Goal: Task Accomplishment & Management: Manage account settings

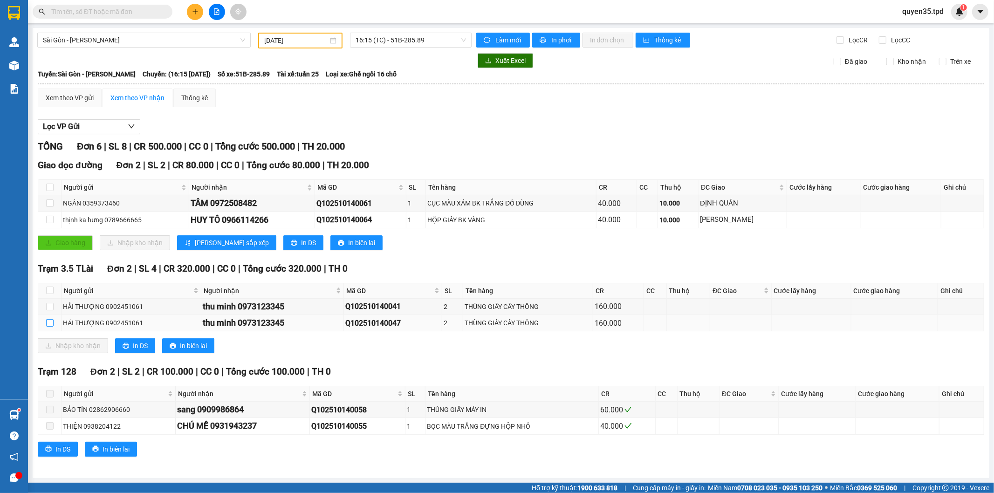
click at [48, 322] on input "checkbox" at bounding box center [49, 322] width 7 height 7
checkbox input "true"
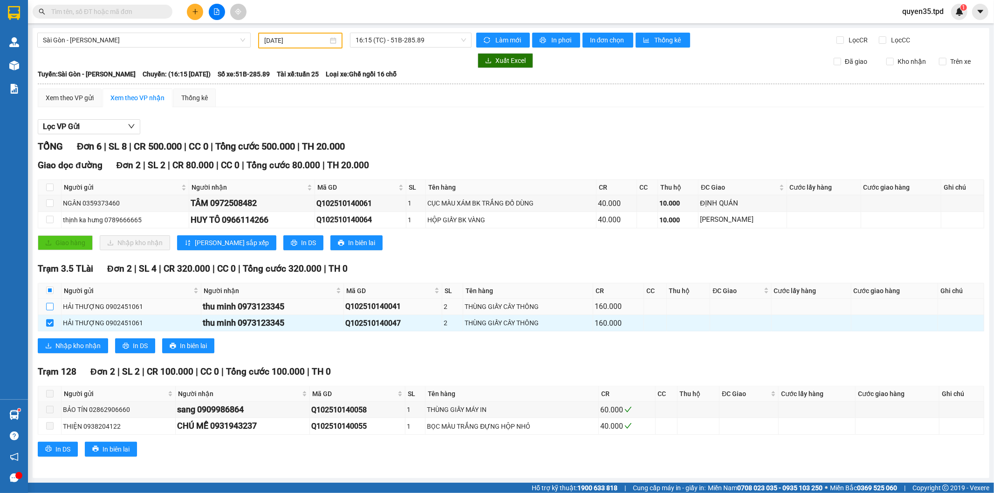
click at [48, 306] on input "checkbox" at bounding box center [49, 306] width 7 height 7
checkbox input "true"
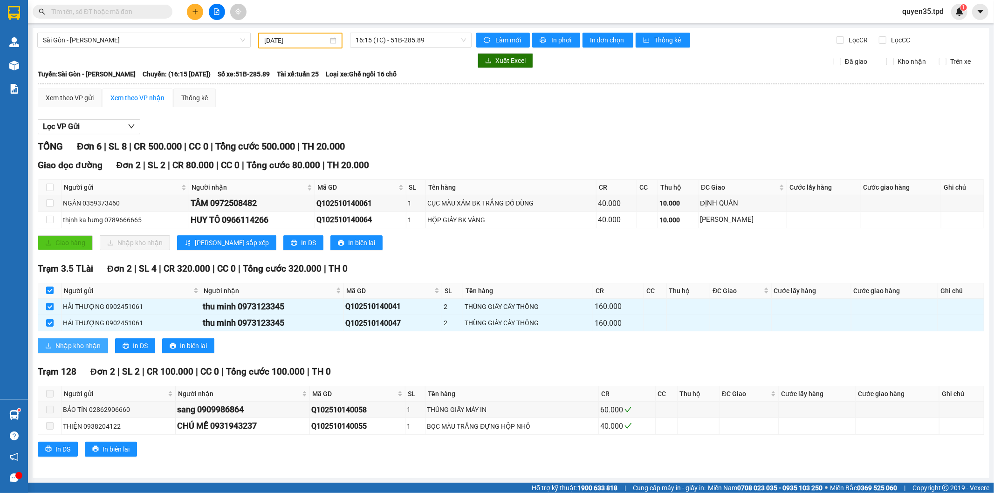
click at [49, 342] on icon "download" at bounding box center [48, 345] width 7 height 7
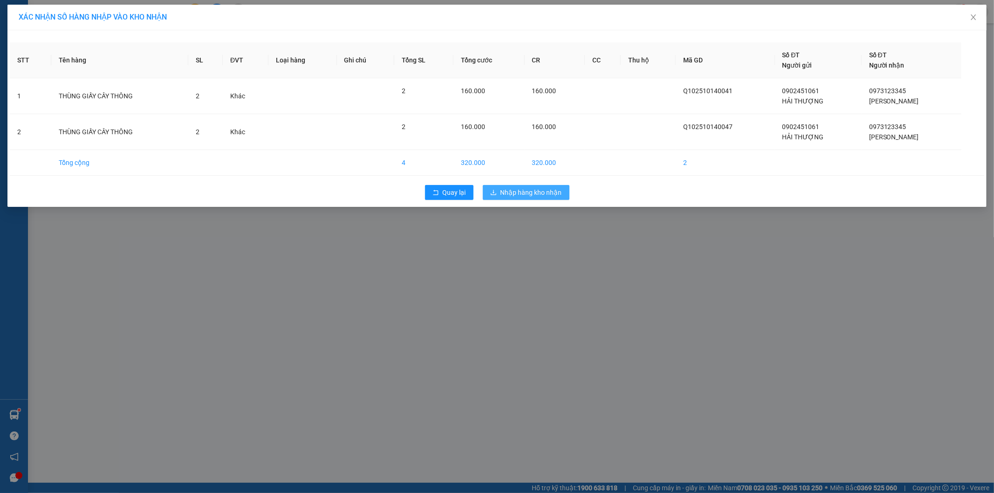
click at [525, 199] on button "Nhập hàng kho nhận" at bounding box center [526, 192] width 87 height 15
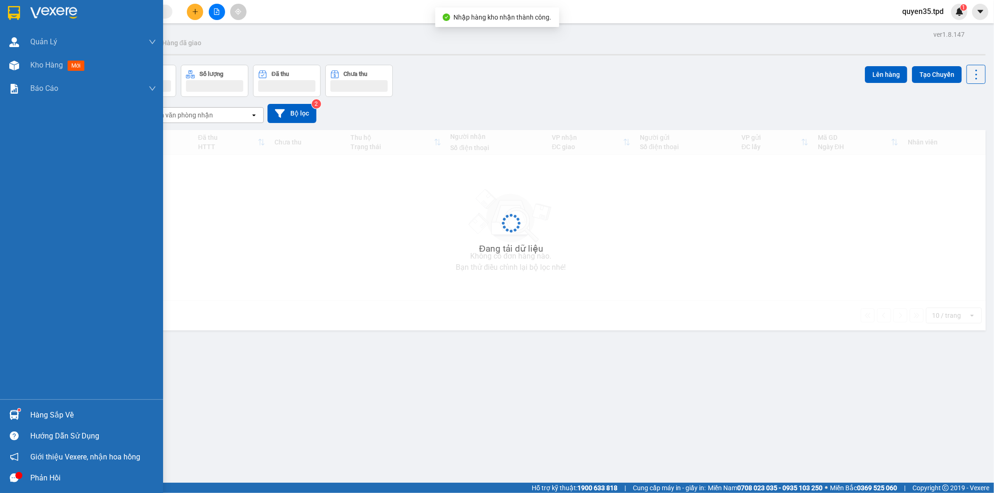
click at [16, 420] on img at bounding box center [14, 415] width 10 height 10
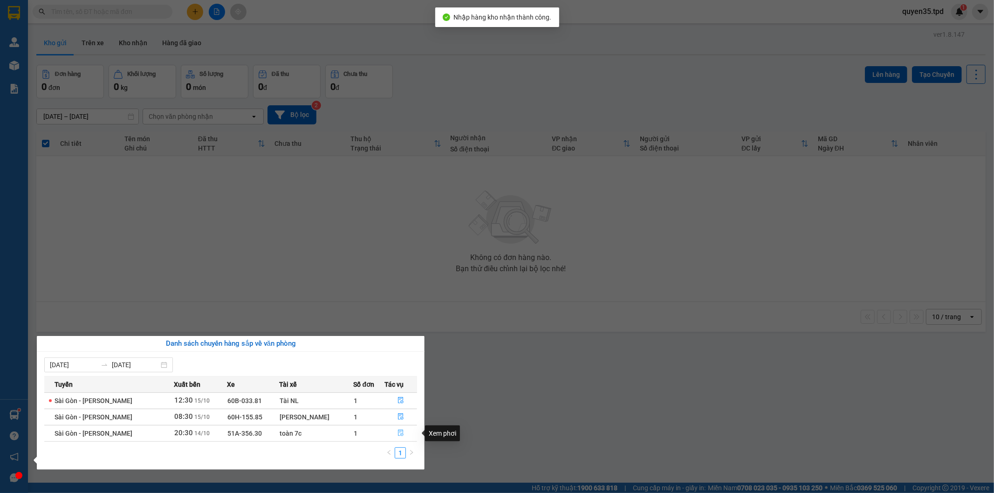
click at [401, 433] on icon "file-done" at bounding box center [400, 433] width 7 height 7
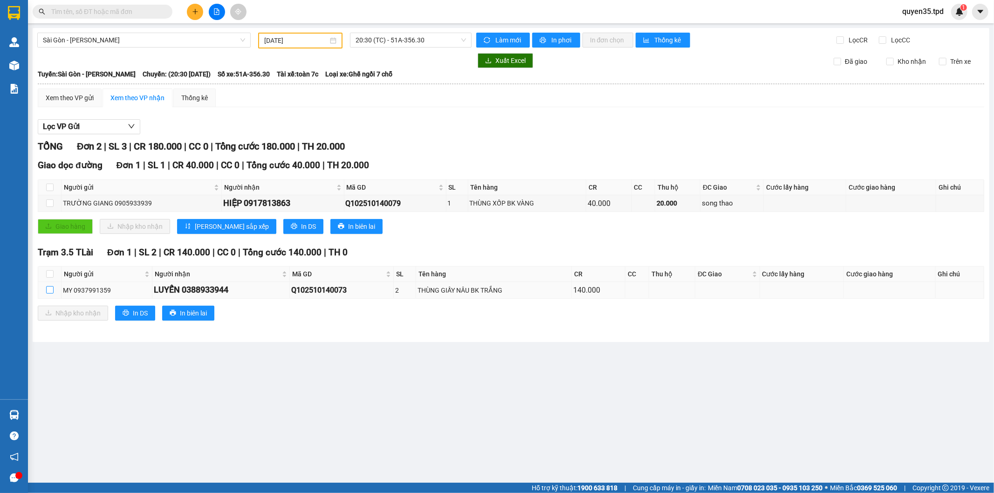
click at [48, 289] on input "checkbox" at bounding box center [49, 289] width 7 height 7
checkbox input "true"
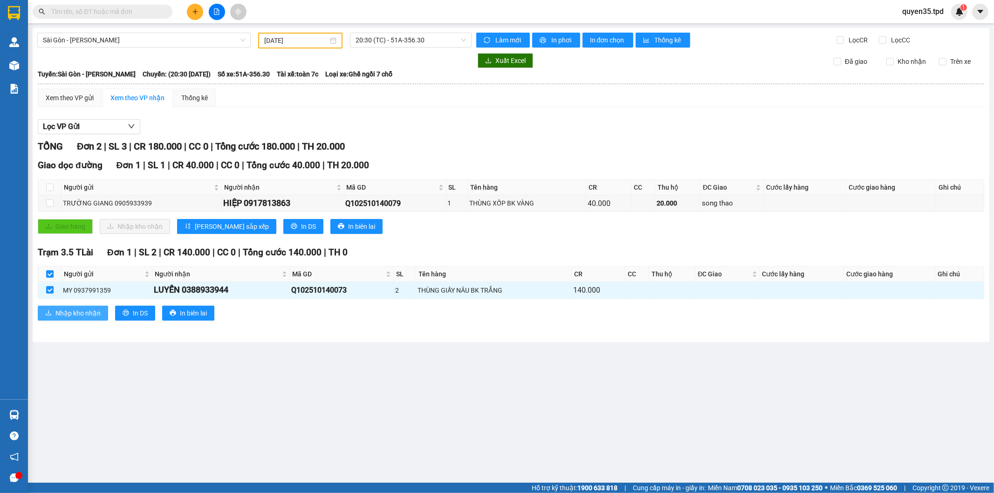
click at [50, 313] on icon "download" at bounding box center [48, 312] width 7 height 7
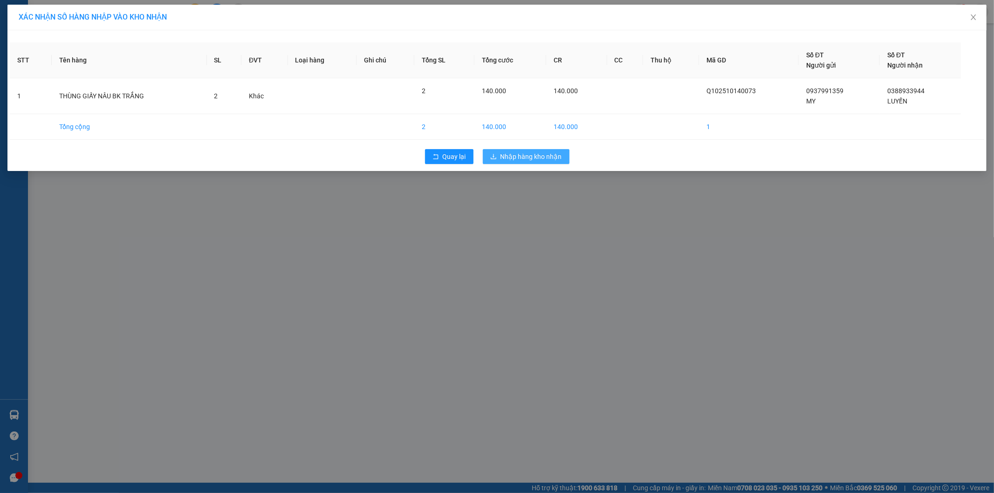
click at [547, 155] on span "Nhập hàng kho nhận" at bounding box center [531, 156] width 62 height 10
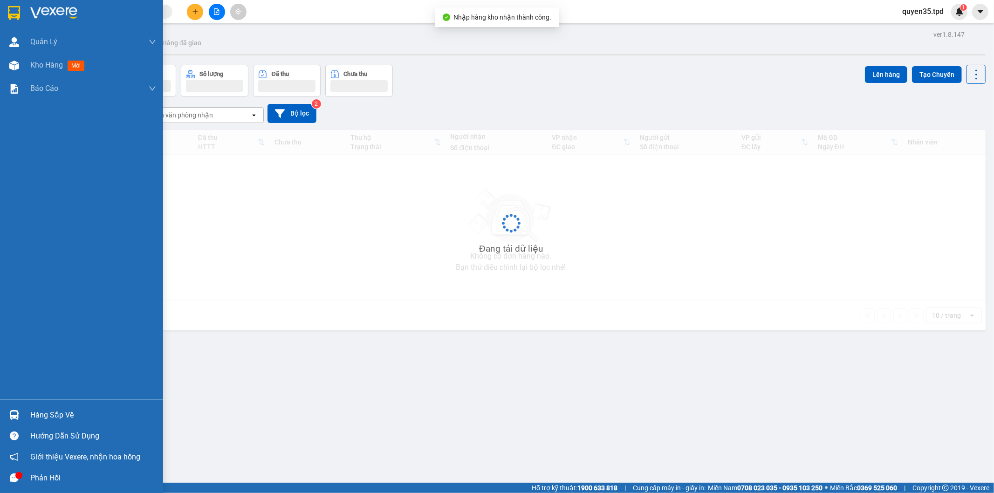
click at [15, 413] on img at bounding box center [14, 415] width 10 height 10
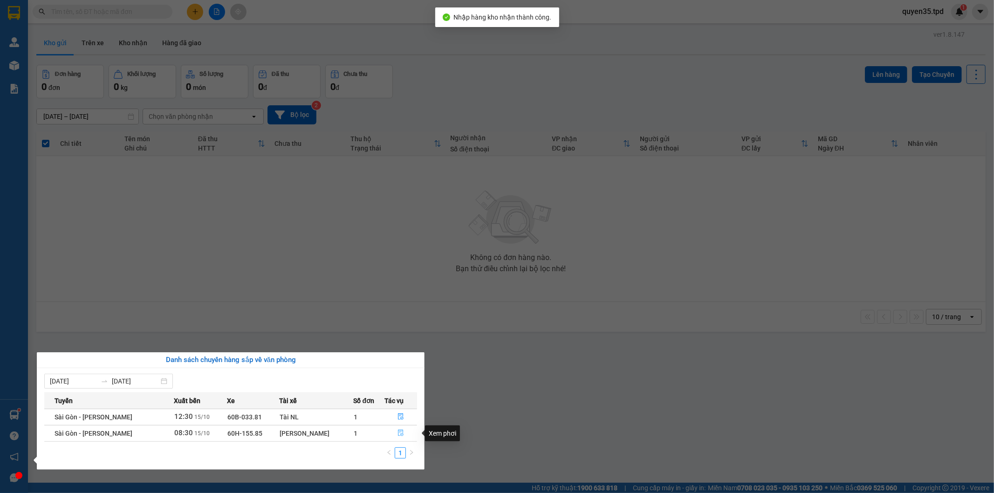
click at [399, 431] on icon "file-done" at bounding box center [401, 433] width 6 height 7
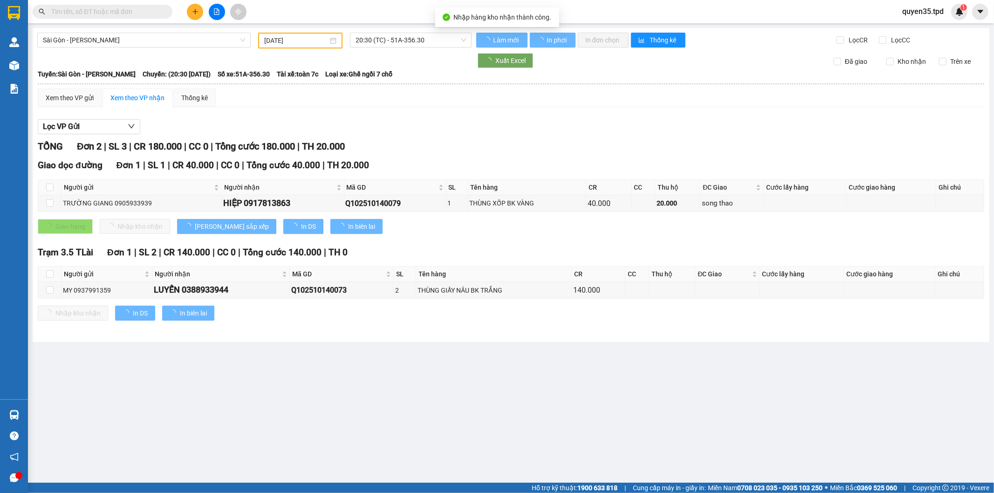
type input "[DATE]"
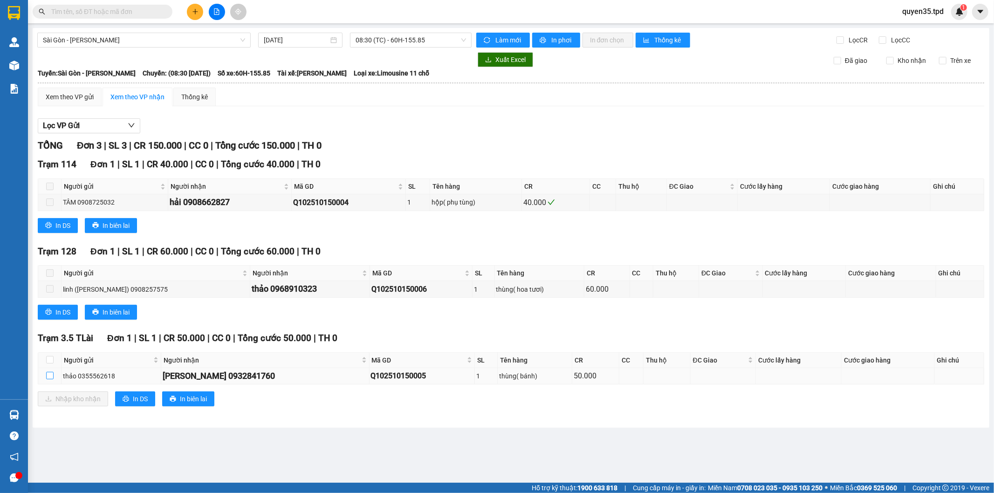
click at [48, 375] on input "checkbox" at bounding box center [49, 375] width 7 height 7
checkbox input "true"
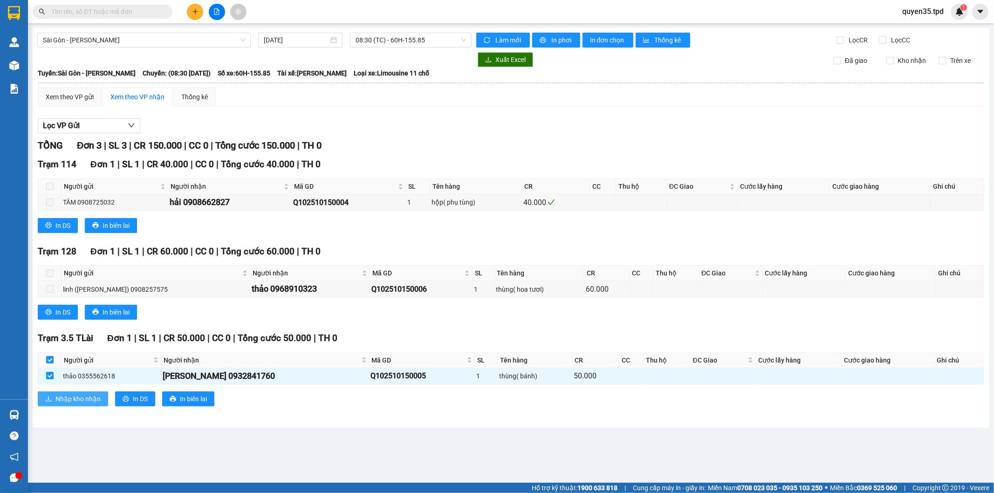
click at [55, 392] on button "Nhập kho nhận" at bounding box center [73, 398] width 70 height 15
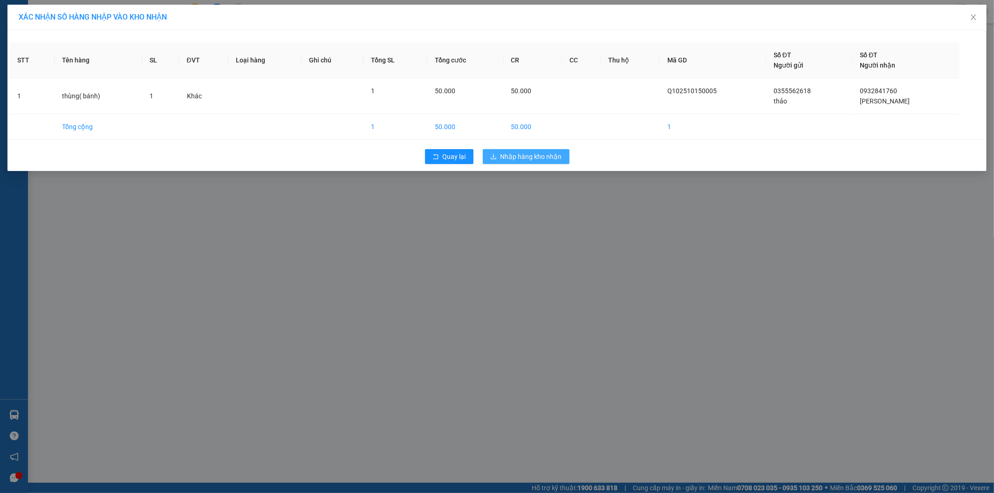
click at [538, 155] on span "Nhập hàng kho nhận" at bounding box center [531, 156] width 62 height 10
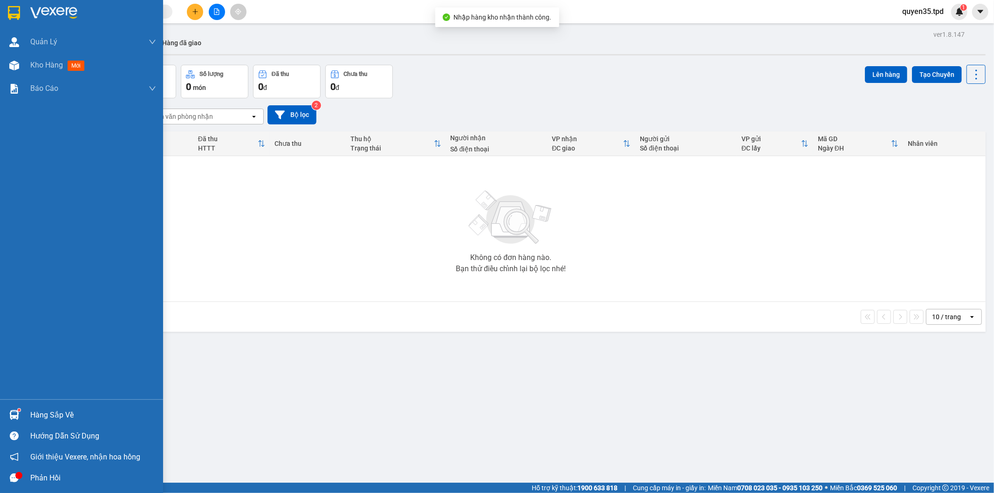
click at [28, 417] on div "Hàng sắp về" at bounding box center [81, 414] width 163 height 21
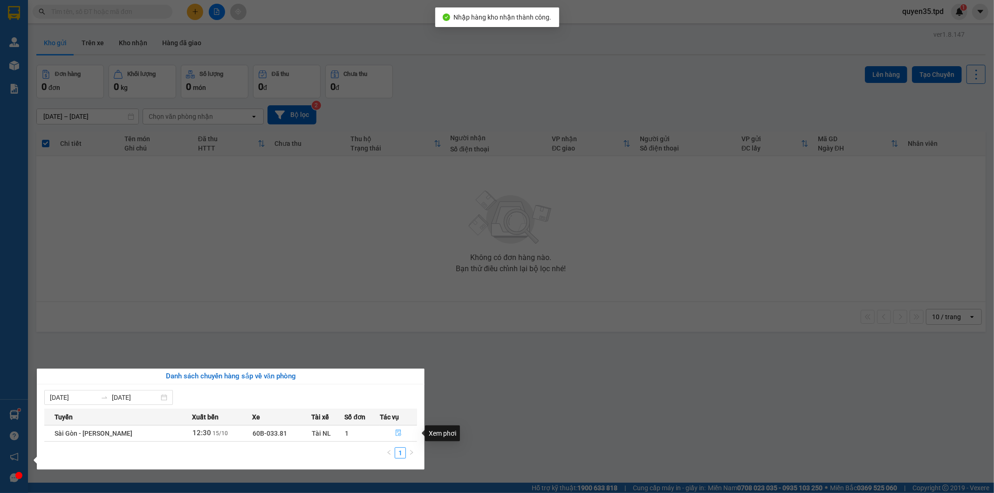
click at [400, 433] on icon "file-done" at bounding box center [398, 433] width 7 height 7
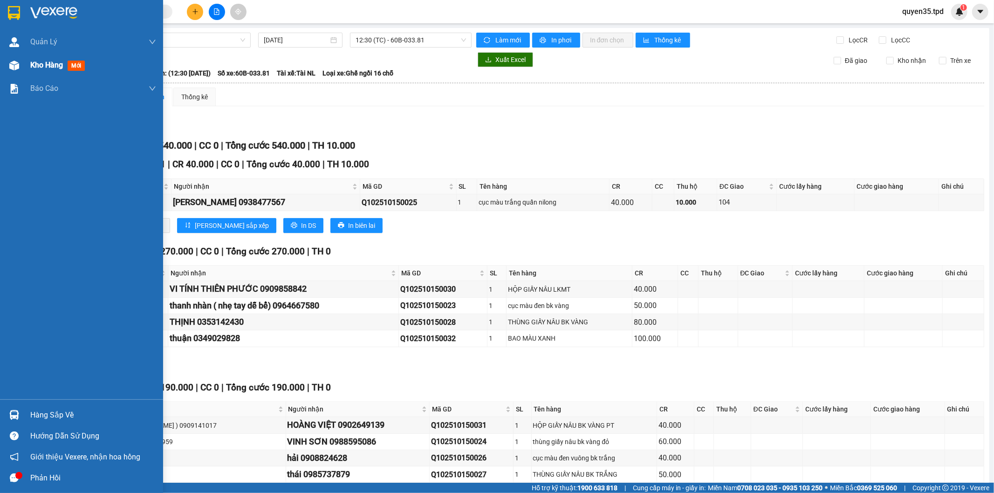
click at [19, 68] on img at bounding box center [14, 66] width 10 height 10
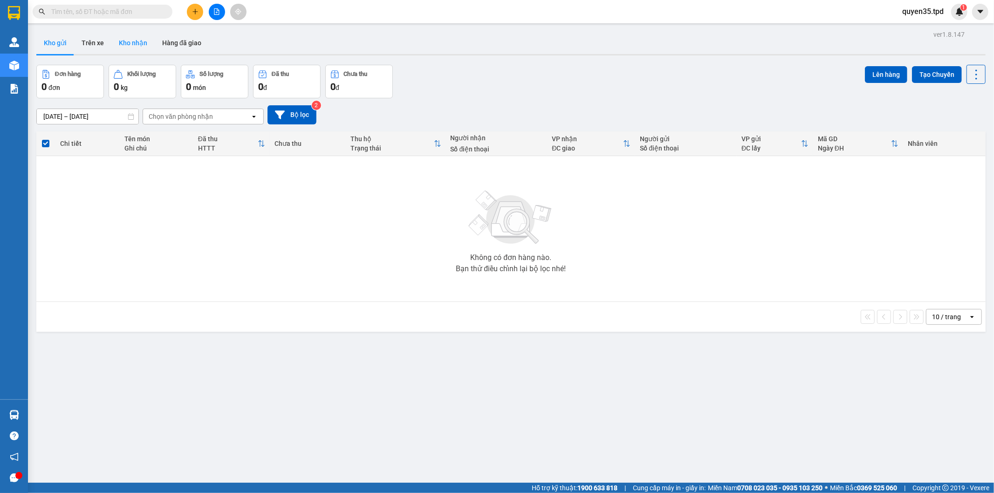
click at [128, 41] on button "Kho nhận" at bounding box center [132, 43] width 43 height 22
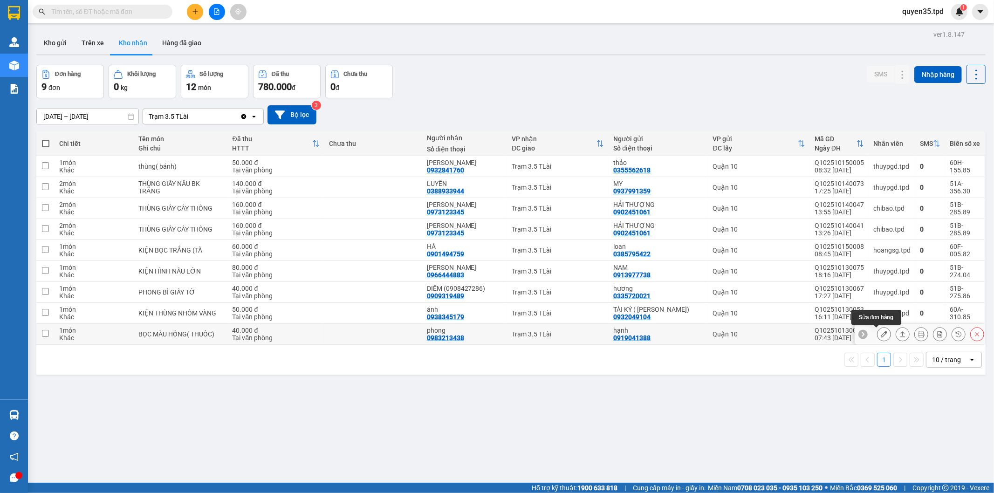
click at [881, 334] on icon at bounding box center [884, 334] width 7 height 7
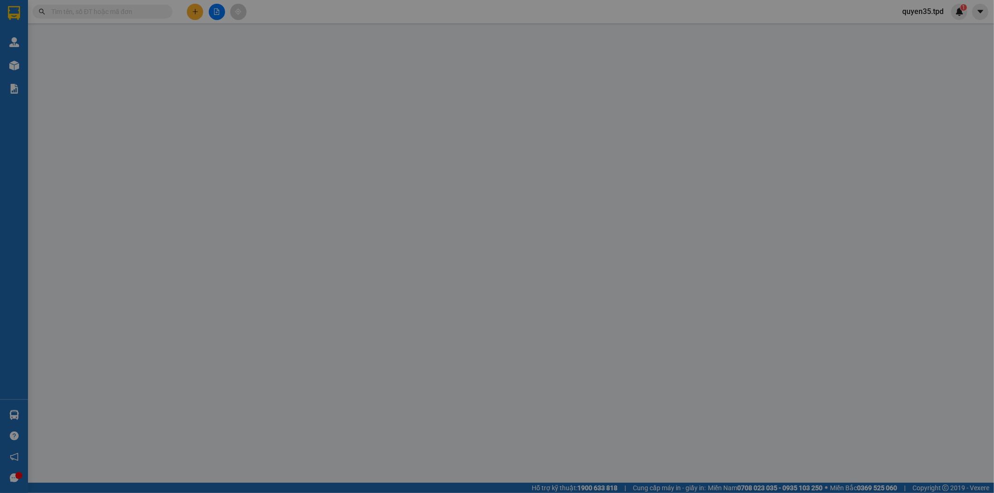
type input "0919041388"
type input "hạnh"
type input "075183000677"
type input "0983213438"
type input "phong"
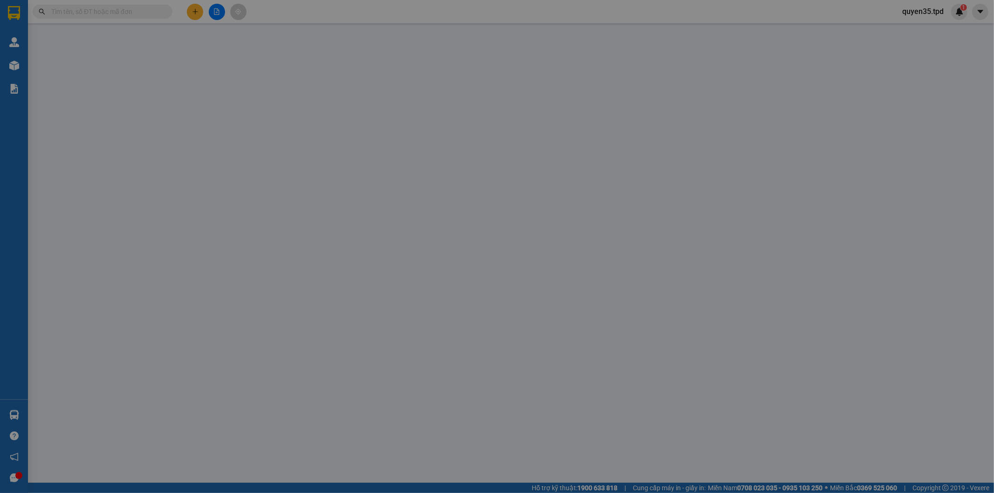
type input "40.000"
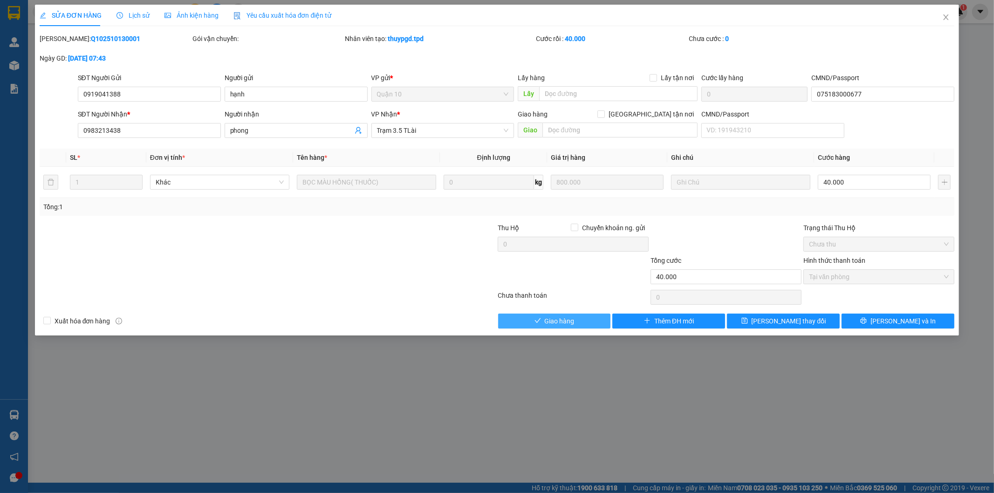
click at [584, 319] on button "Giao hàng" at bounding box center [554, 321] width 113 height 15
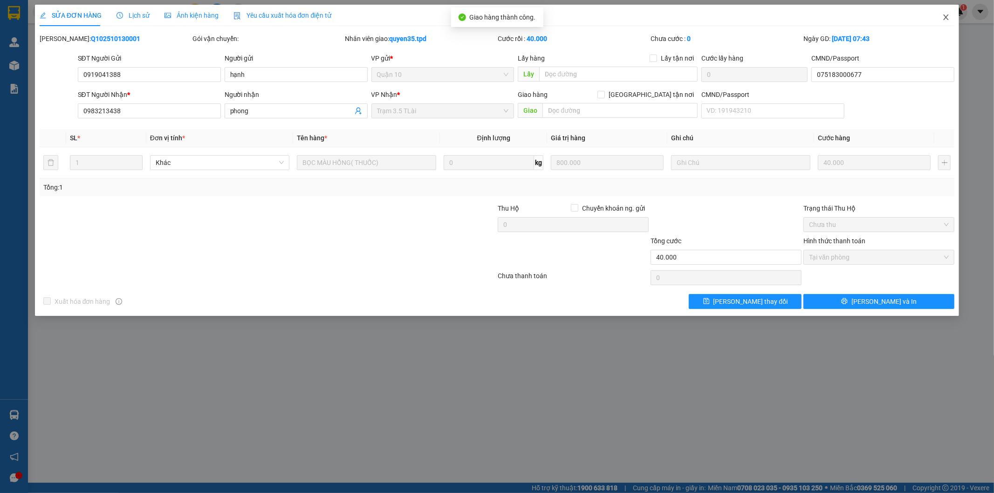
click at [953, 16] on span "Close" at bounding box center [946, 18] width 26 height 26
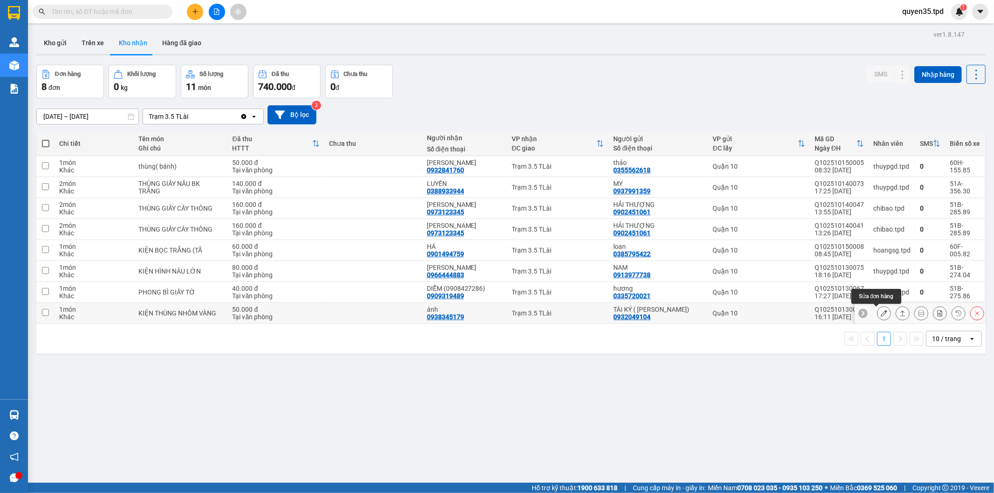
click at [881, 315] on button at bounding box center [883, 313] width 13 height 16
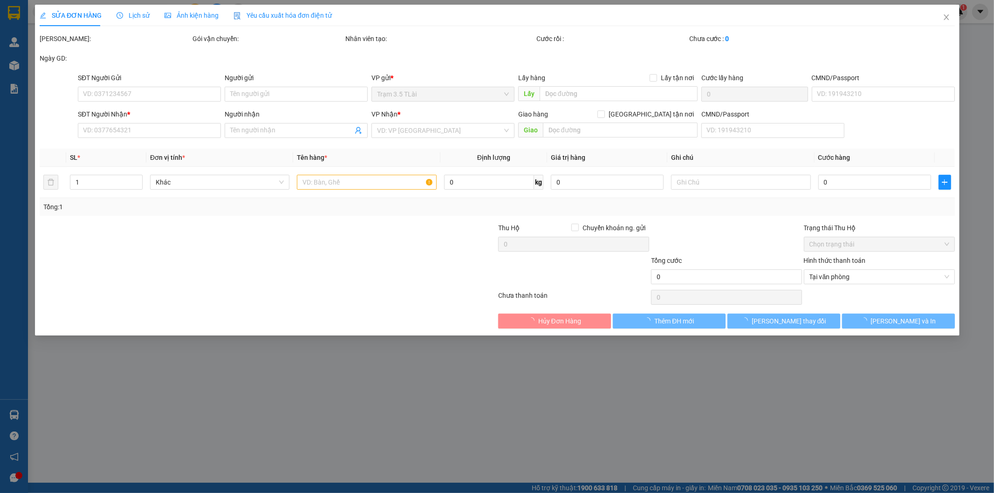
type input "0932049104"
type input "TÀI KÝ ( [PERSON_NAME])"
type input "079085038610"
type input "0938345179"
type input "ánh"
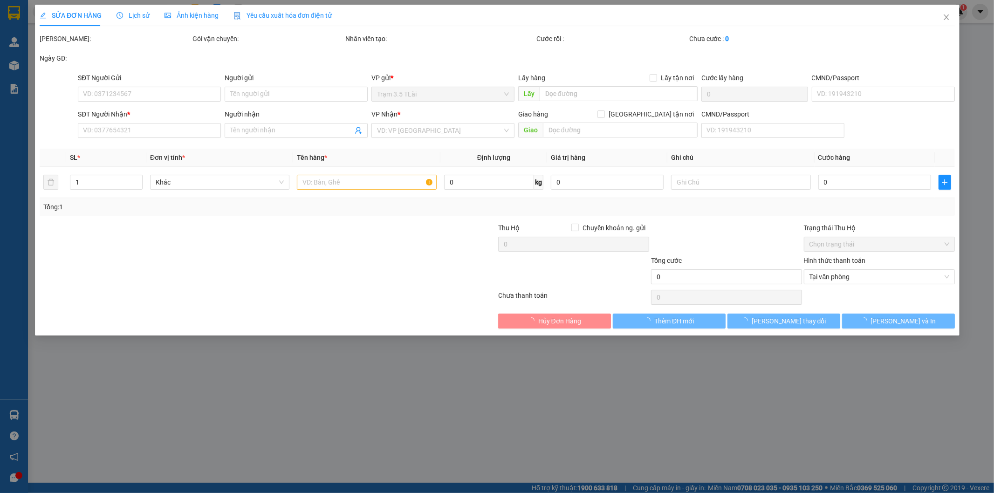
type input "50.000"
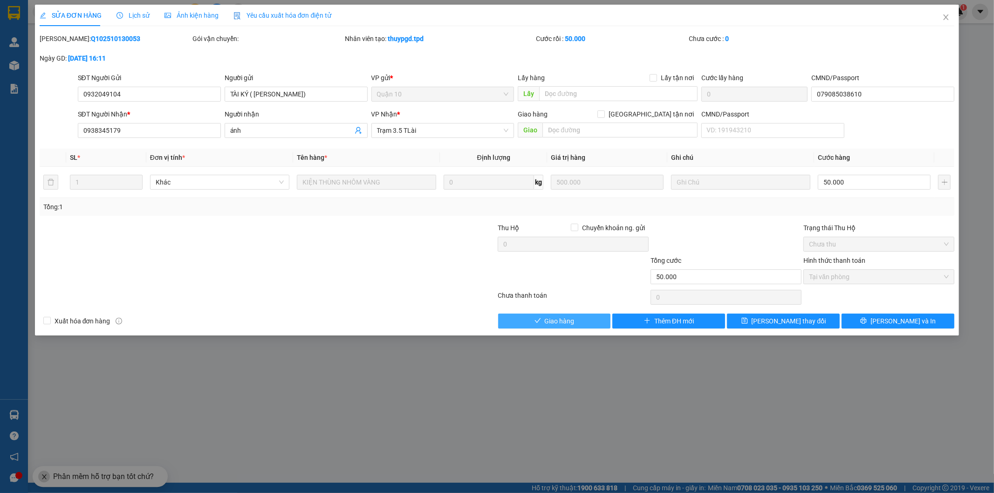
click at [561, 320] on span "Giao hàng" at bounding box center [560, 321] width 30 height 10
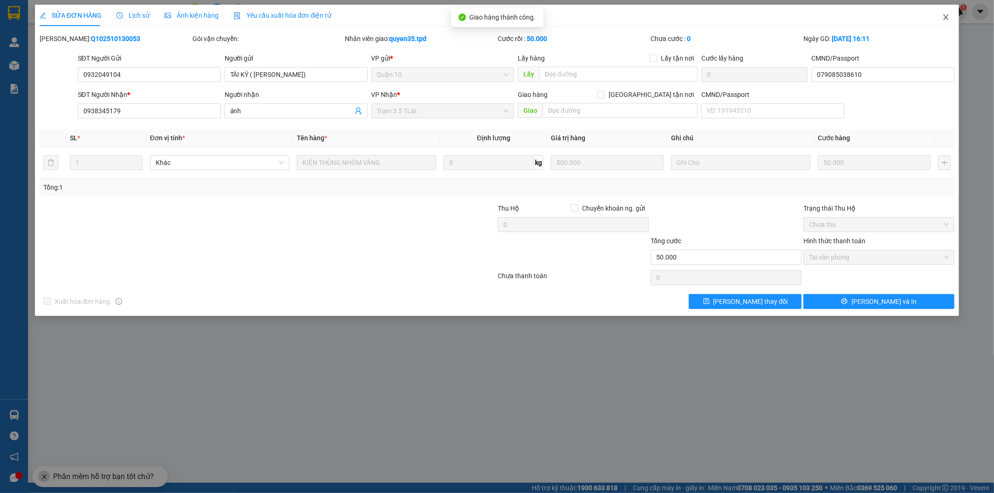
click at [952, 16] on span "Close" at bounding box center [946, 18] width 26 height 26
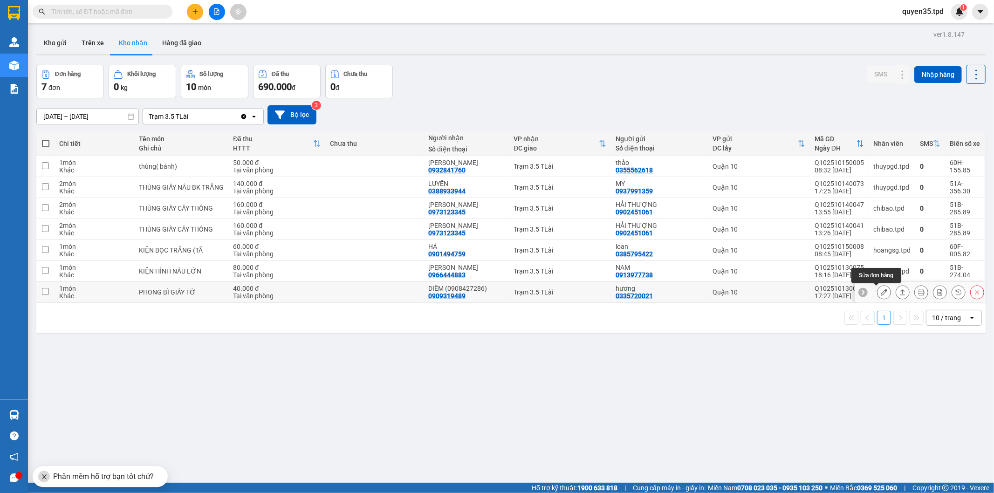
click at [877, 289] on button at bounding box center [883, 292] width 13 height 16
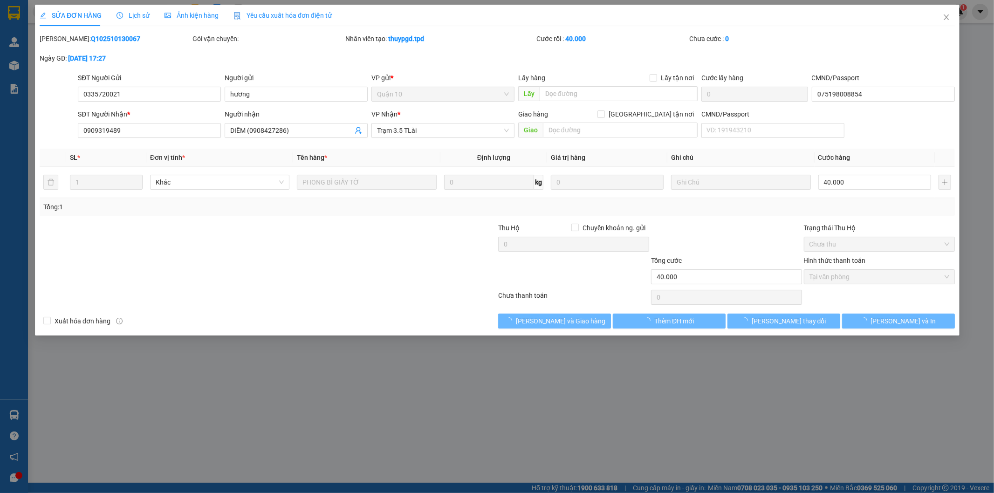
type input "0335720021"
type input "hương"
type input "075198008854"
type input "0909319489"
type input "DIỄM (0908427286)"
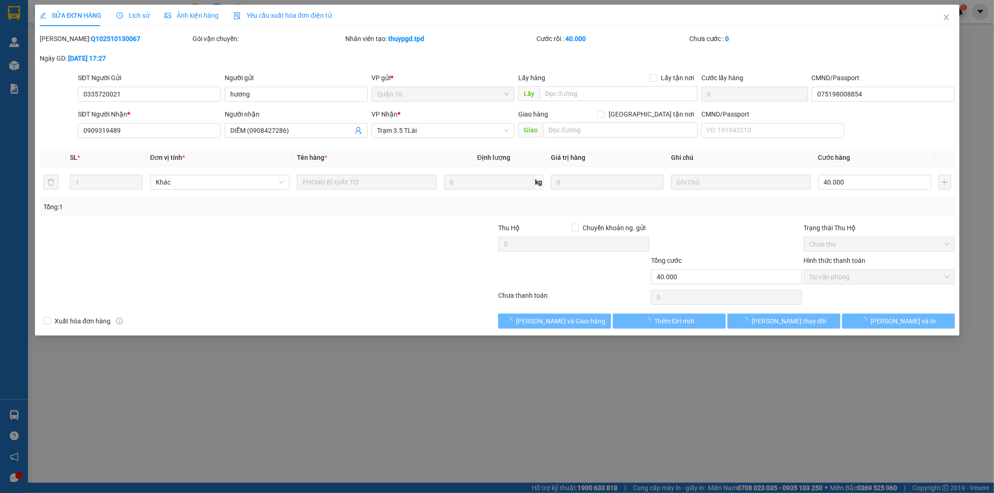
type input "40.000"
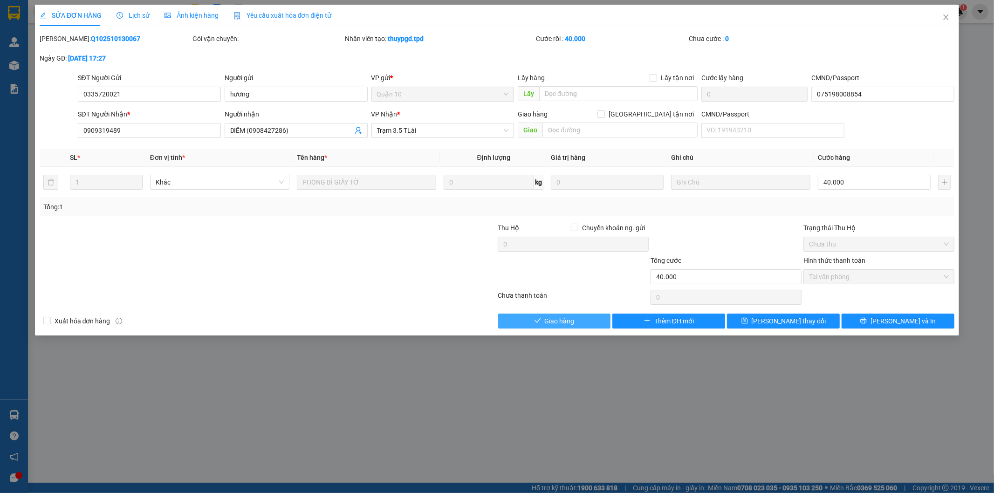
click at [603, 317] on button "Giao hàng" at bounding box center [554, 321] width 113 height 15
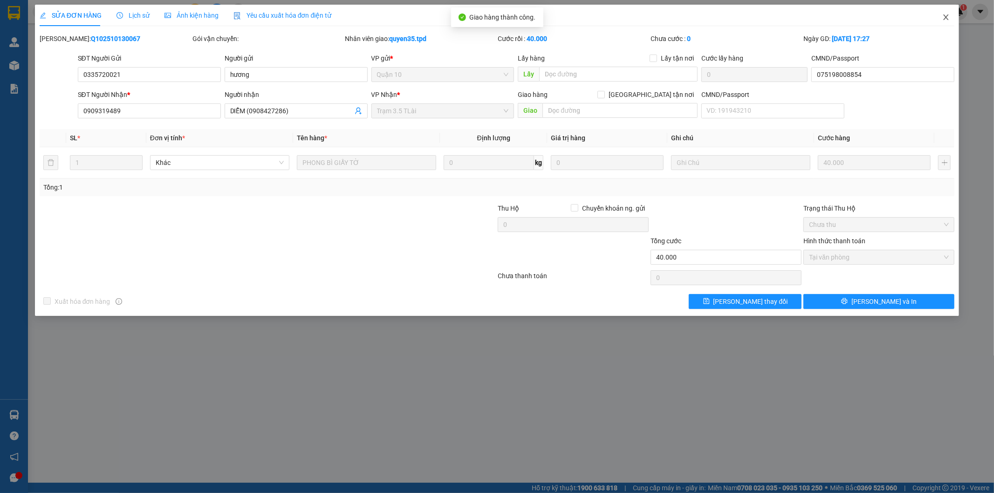
click at [945, 17] on icon "close" at bounding box center [945, 17] width 7 height 7
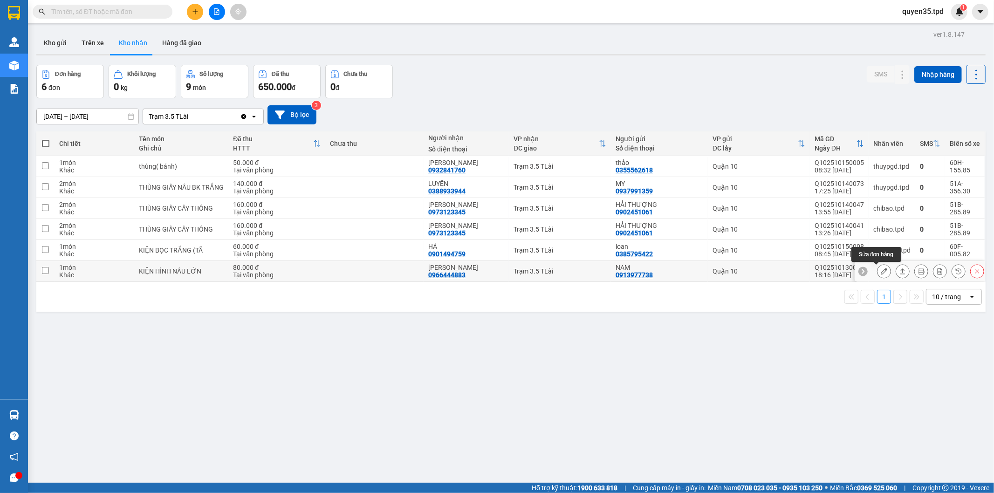
click at [881, 272] on icon at bounding box center [884, 271] width 7 height 7
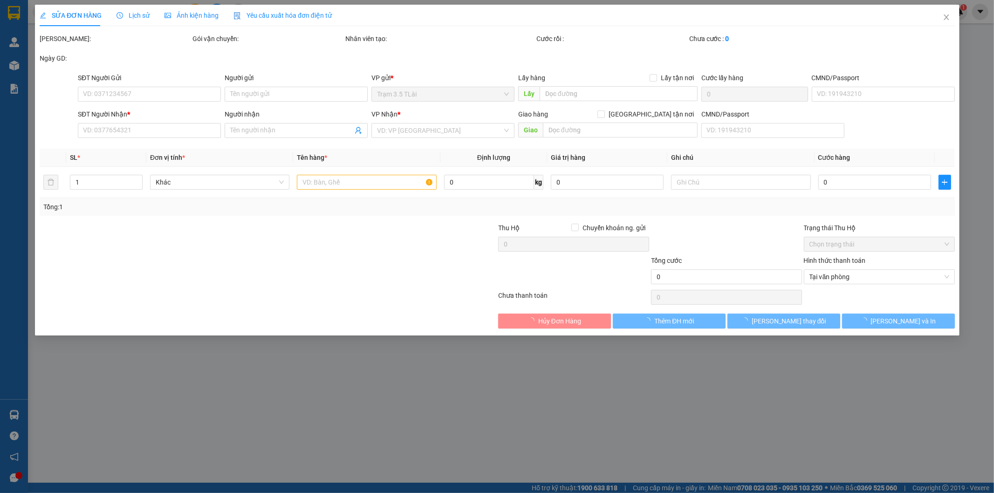
type input "0913977738"
type input "NAM"
type input "0672000005897"
type input "0966444883"
type input "[PERSON_NAME]"
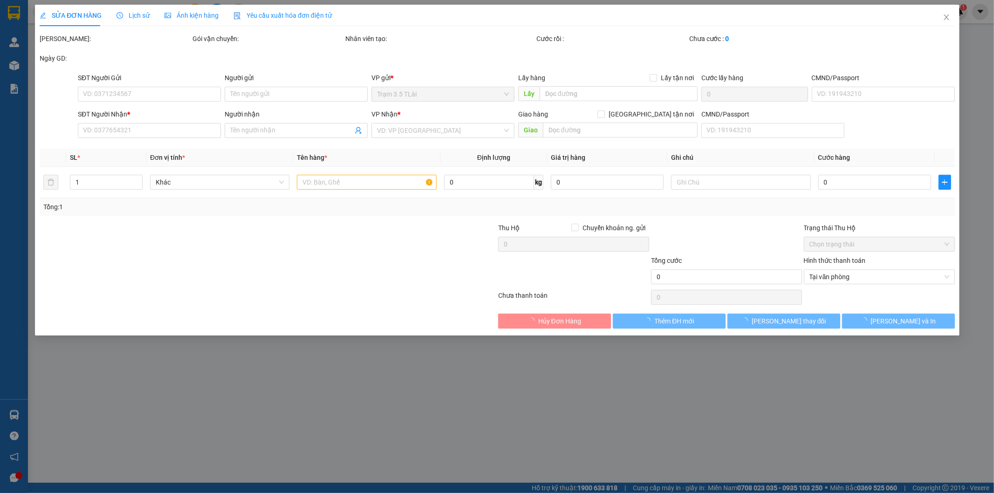
type input "80.000"
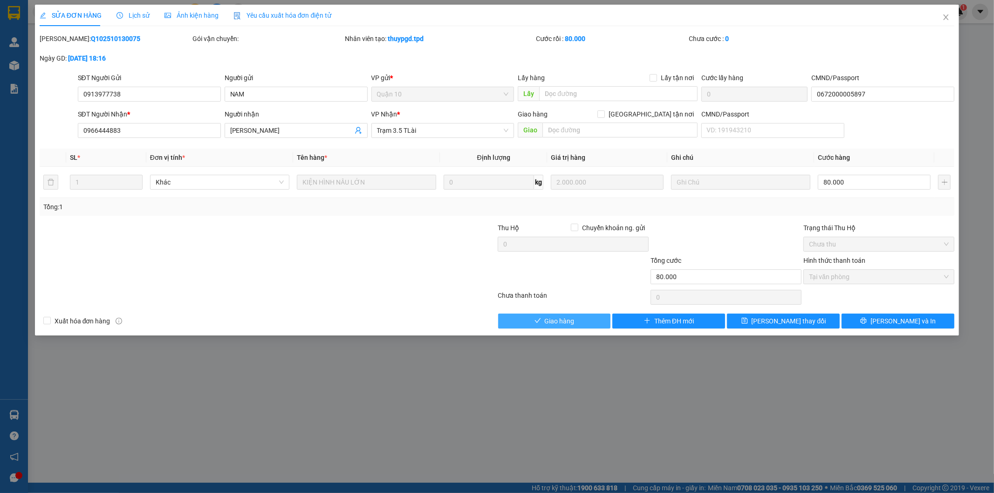
click at [551, 320] on span "Giao hàng" at bounding box center [560, 321] width 30 height 10
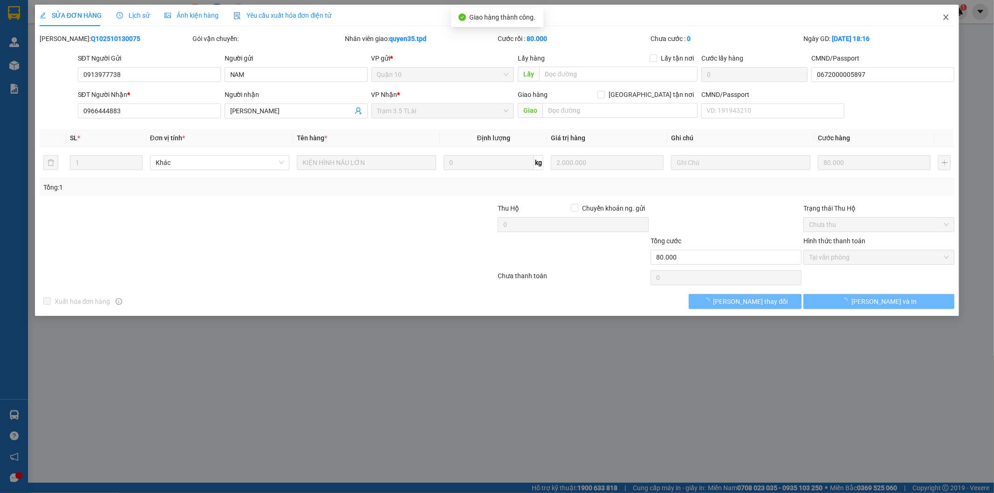
click at [944, 14] on icon "close" at bounding box center [945, 17] width 7 height 7
